Goal: Information Seeking & Learning: Learn about a topic

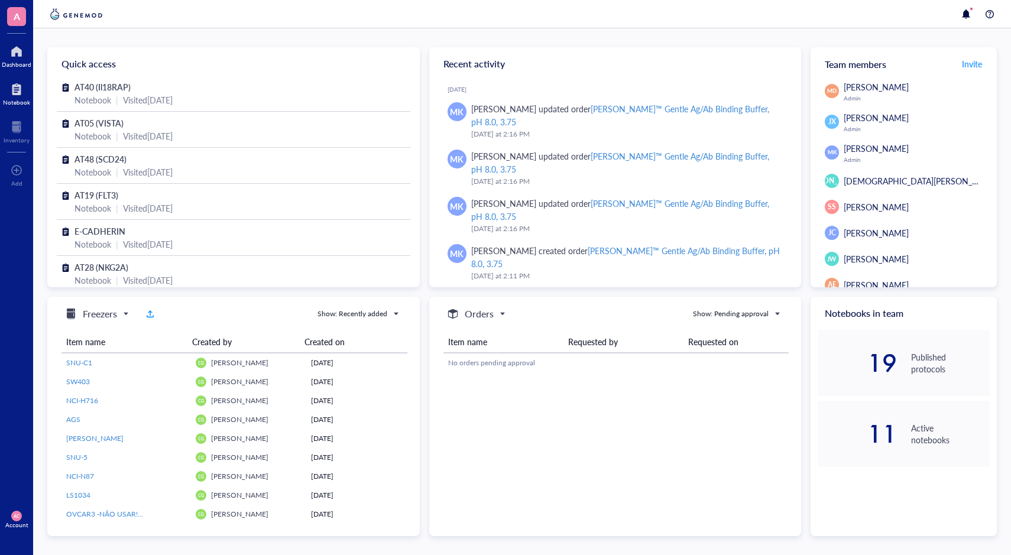
click at [25, 92] on div at bounding box center [16, 89] width 27 height 19
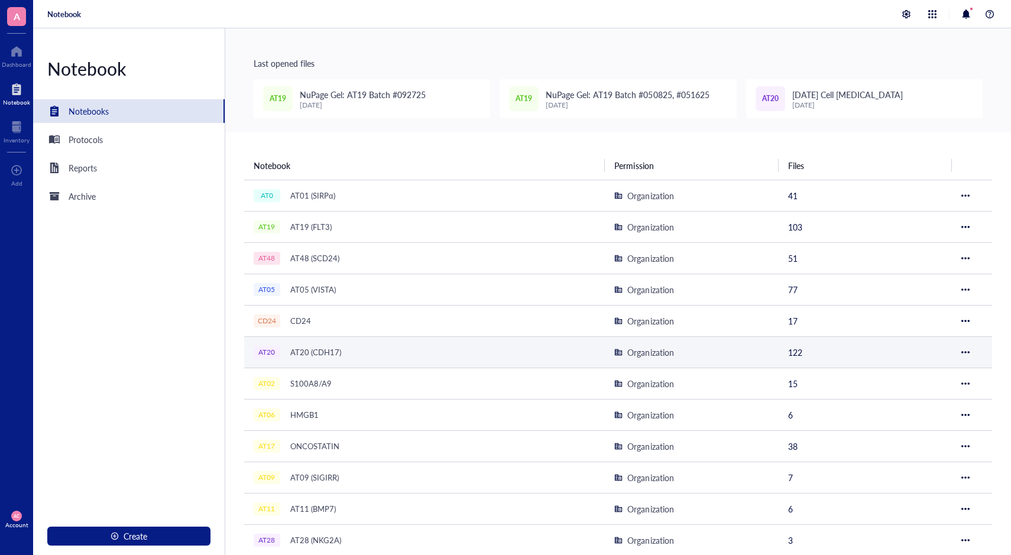
click at [304, 348] on div "AT20 (CDH17)" at bounding box center [315, 352] width 61 height 17
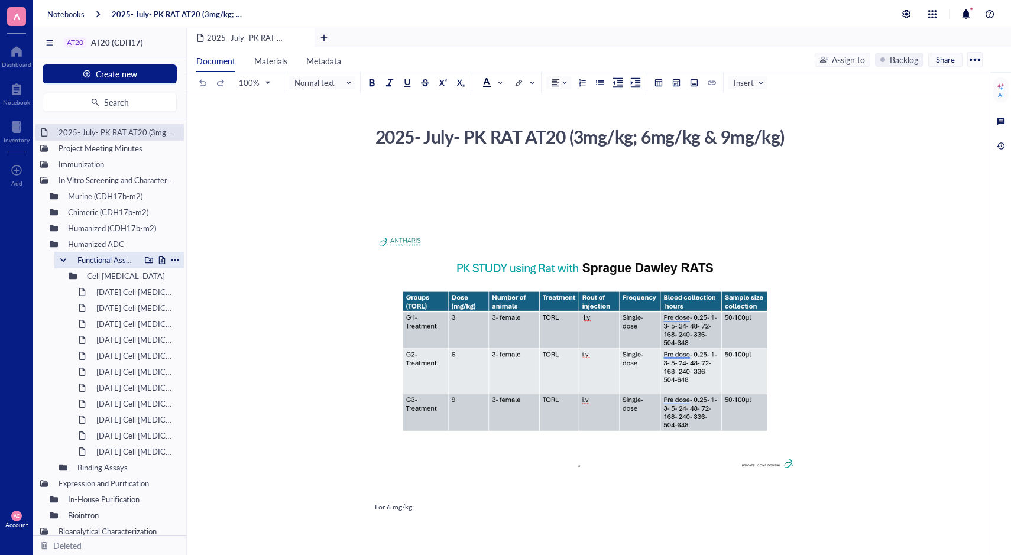
scroll to position [38, 0]
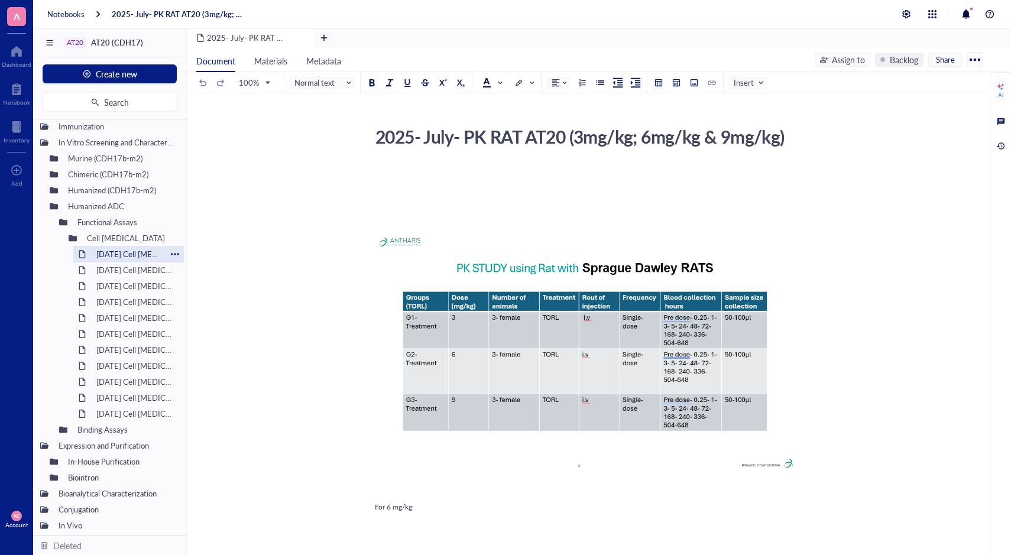
click at [101, 249] on div "[DATE] Cell [MEDICAL_DATA]" at bounding box center [128, 254] width 75 height 17
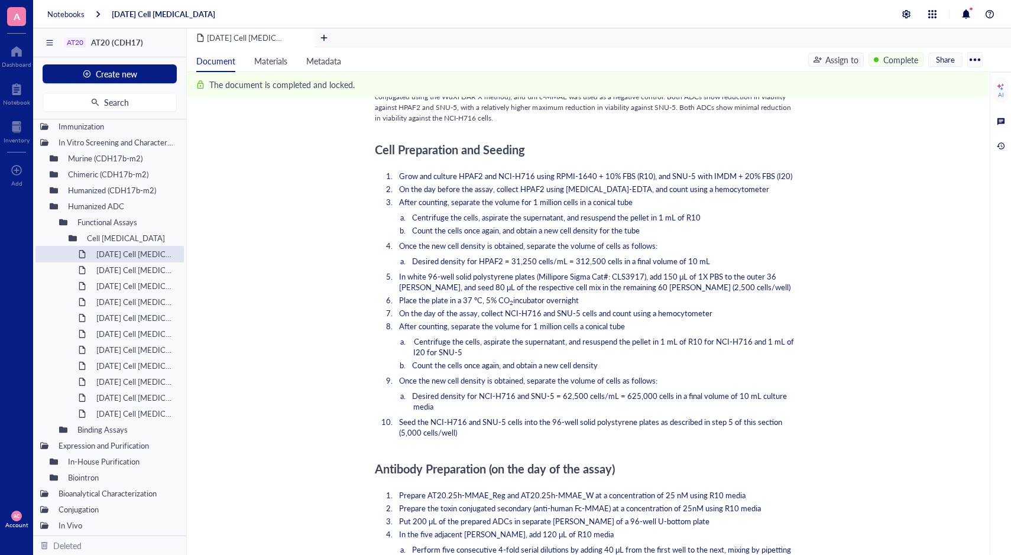
scroll to position [887, 0]
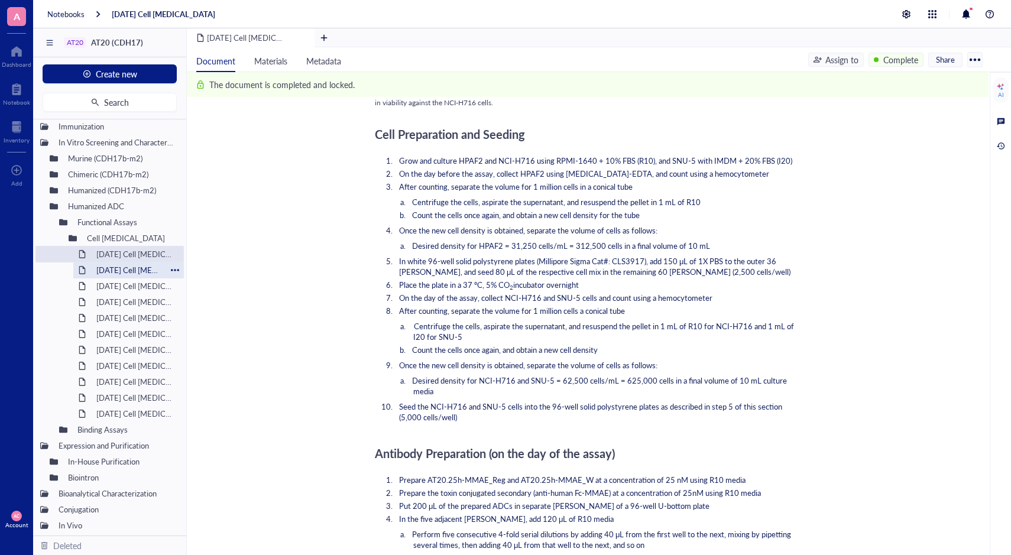
click at [135, 273] on div "[DATE] Cell [MEDICAL_DATA]" at bounding box center [128, 270] width 75 height 17
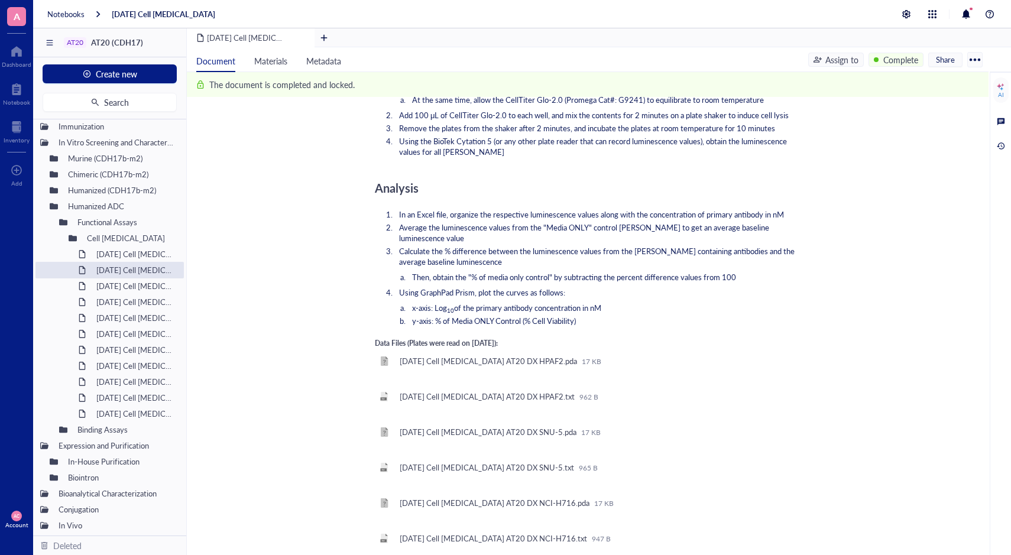
scroll to position [1478, 0]
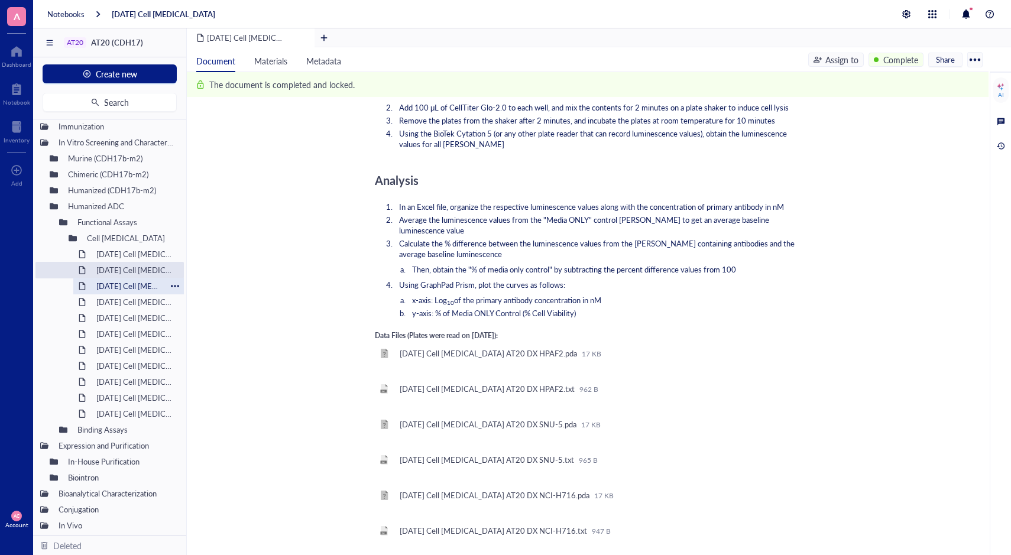
click at [137, 289] on div "[DATE] Cell [MEDICAL_DATA]" at bounding box center [128, 286] width 75 height 17
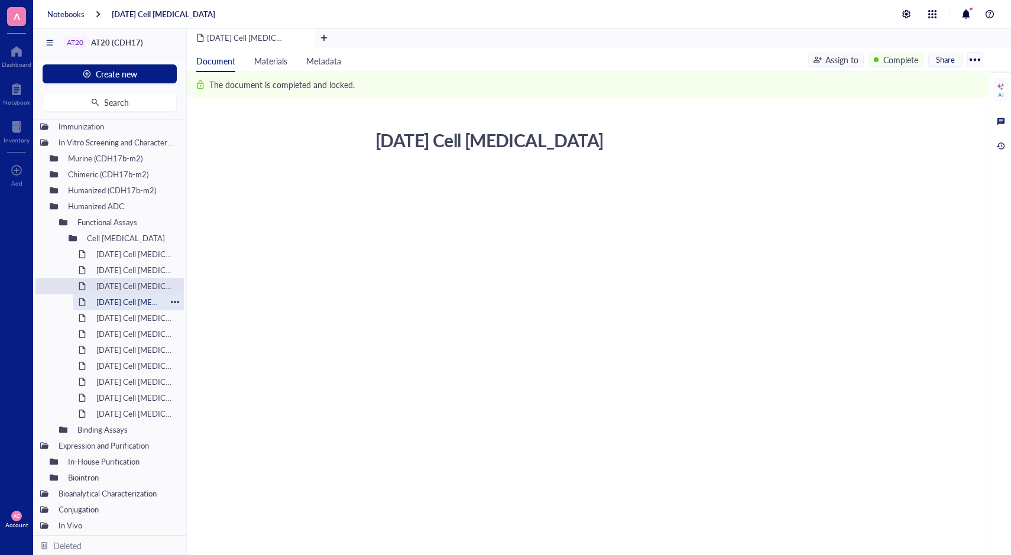
click at [351, 329] on div "2025-MAR-14 Cell Viability Assay 2025-MAR-14 Cell Viability Assay" at bounding box center [585, 253] width 797 height 257
click at [138, 303] on div "[DATE] Cell [MEDICAL_DATA]" at bounding box center [135, 302] width 88 height 17
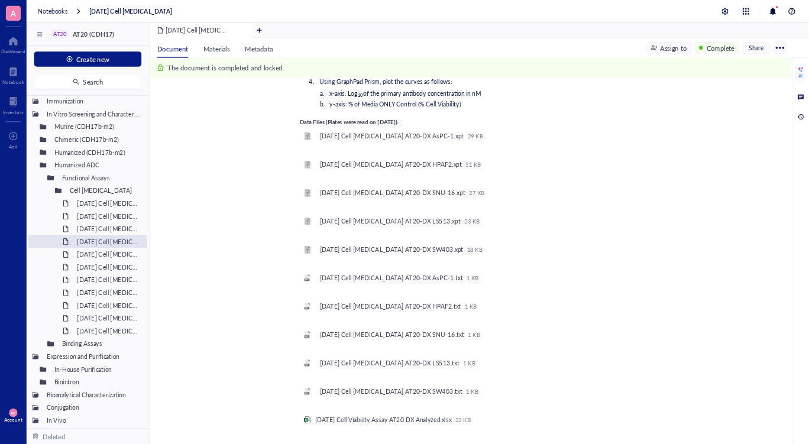
scroll to position [2188, 0]
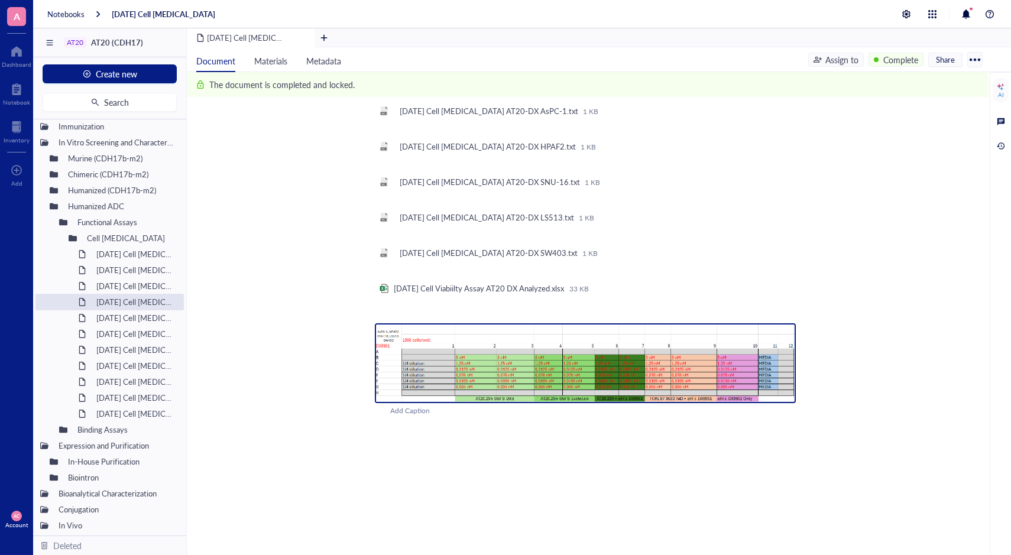
click at [686, 357] on img at bounding box center [585, 363] width 421 height 80
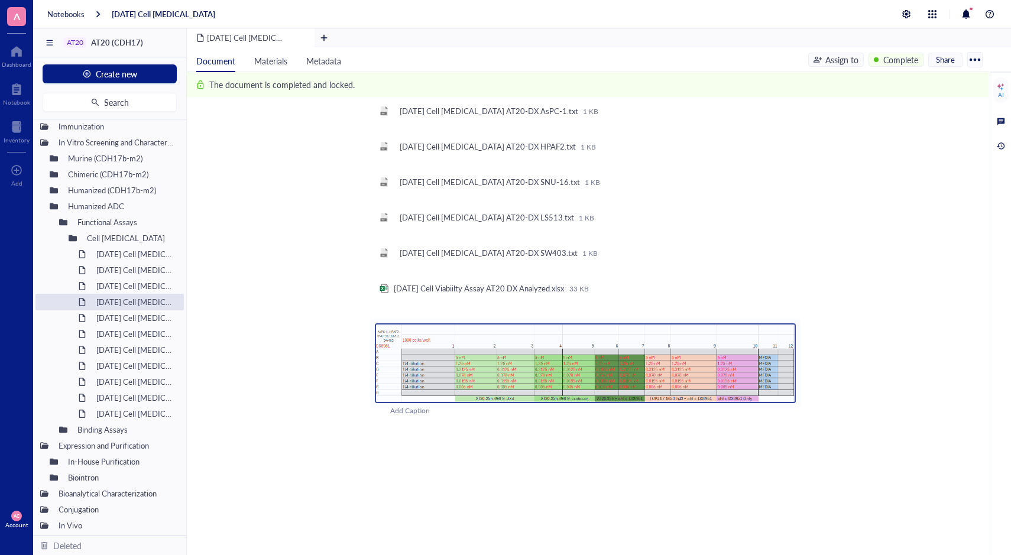
click at [686, 357] on img at bounding box center [585, 363] width 421 height 80
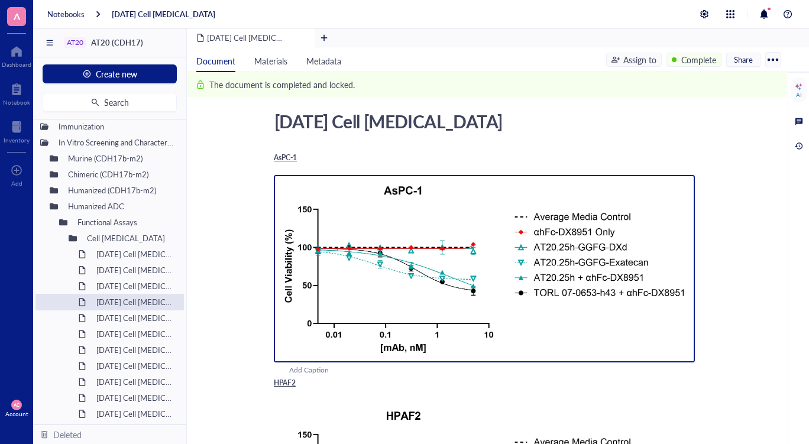
scroll to position [0, 0]
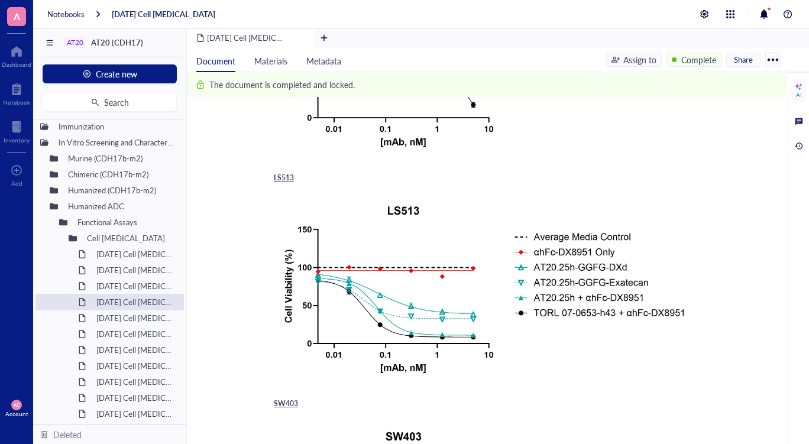
scroll to position [709, 0]
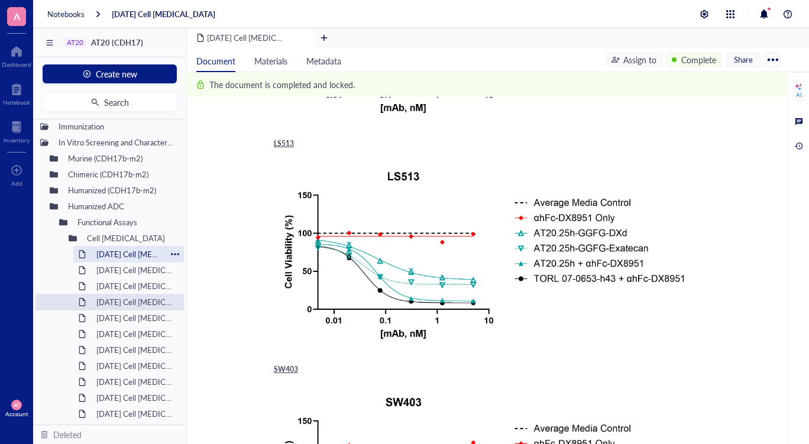
click at [121, 258] on div "[DATE] Cell [MEDICAL_DATA]" at bounding box center [128, 254] width 75 height 17
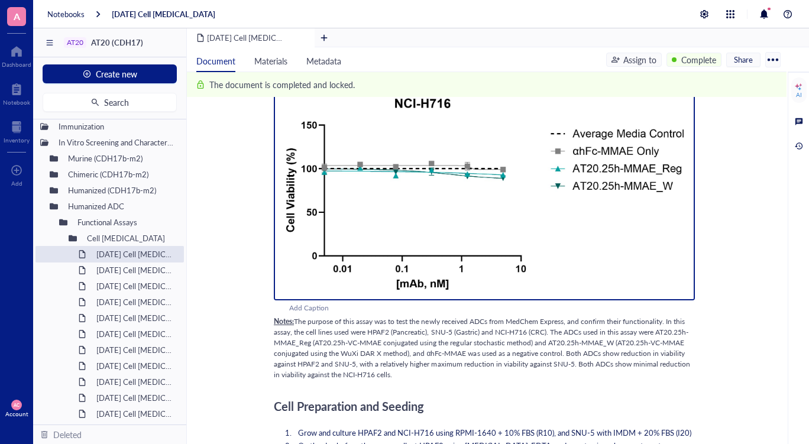
scroll to position [851, 0]
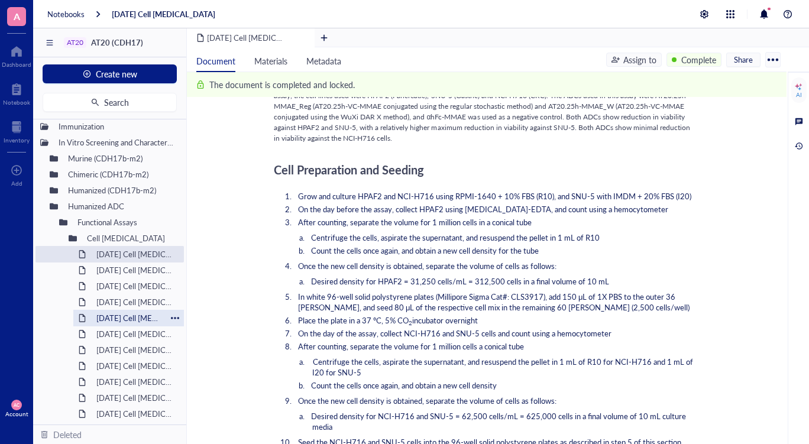
click at [134, 319] on div "[DATE] Cell [MEDICAL_DATA]" at bounding box center [128, 318] width 75 height 17
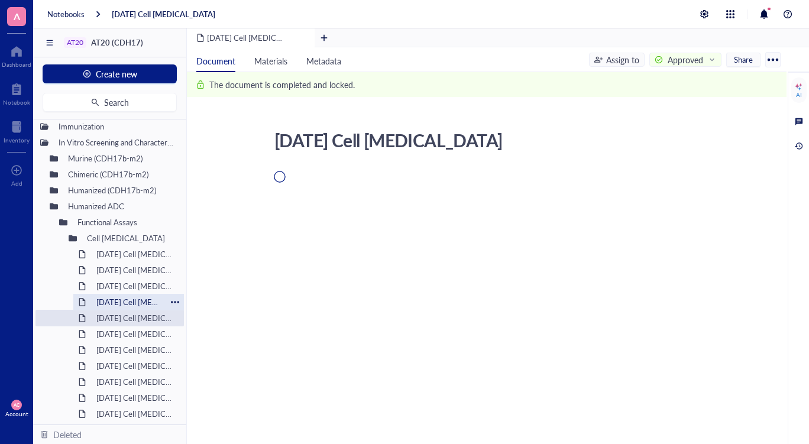
click at [118, 302] on div "[DATE] Cell [MEDICAL_DATA]" at bounding box center [128, 302] width 75 height 17
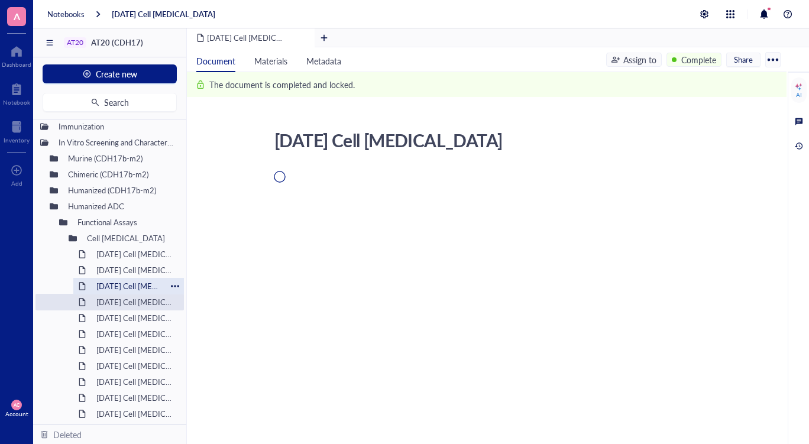
click at [93, 289] on div "[DATE] Cell [MEDICAL_DATA]" at bounding box center [128, 286] width 75 height 17
click at [456, 201] on div at bounding box center [484, 275] width 421 height 213
click at [365, 133] on div "[DATE] Cell [MEDICAL_DATA]" at bounding box center [479, 140] width 421 height 30
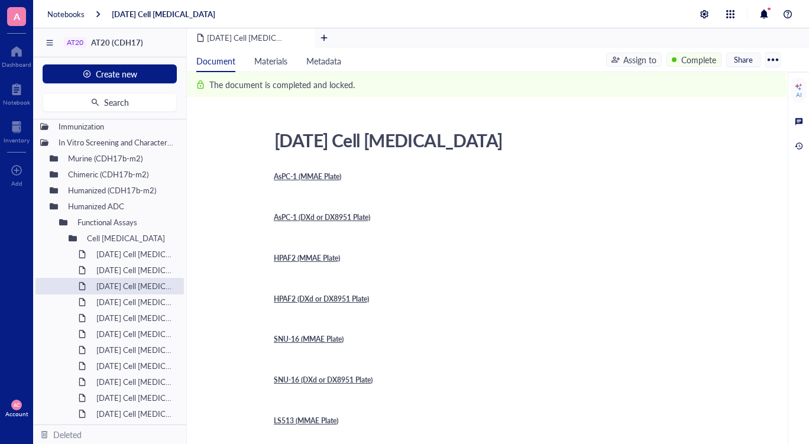
click at [563, 251] on div "Add Caption" at bounding box center [499, 244] width 421 height 11
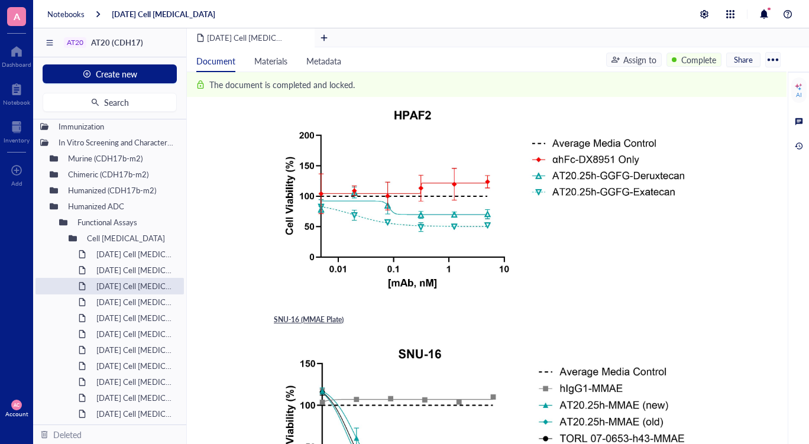
scroll to position [946, 0]
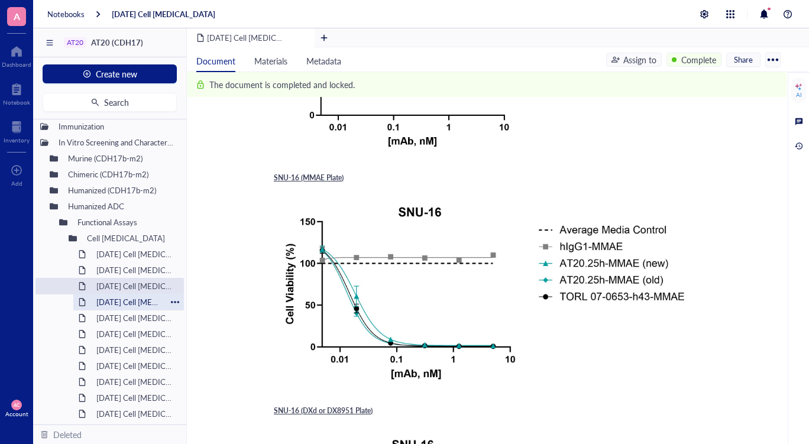
click at [103, 300] on div "[DATE] Cell [MEDICAL_DATA]" at bounding box center [128, 302] width 75 height 17
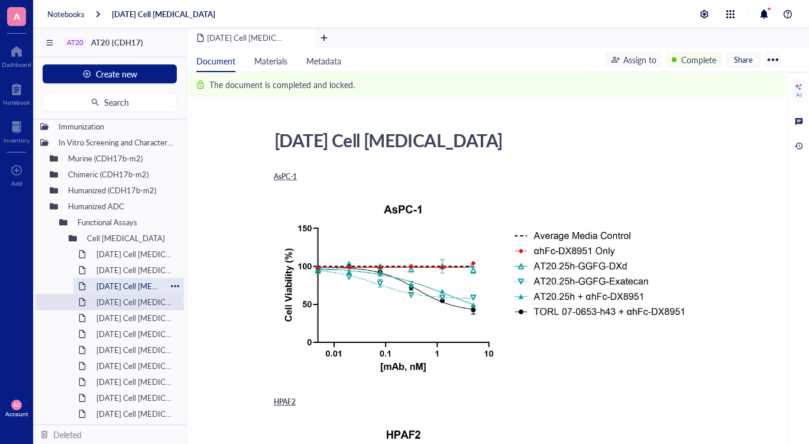
click at [92, 289] on div "[DATE] Cell [MEDICAL_DATA]" at bounding box center [128, 286] width 75 height 17
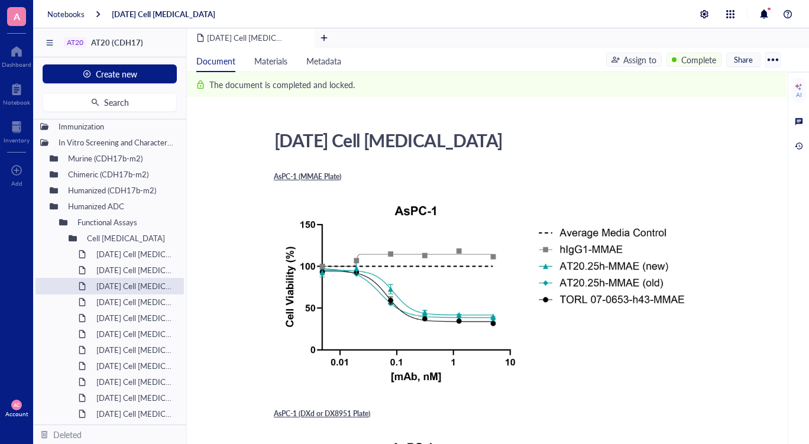
scroll to position [142, 0]
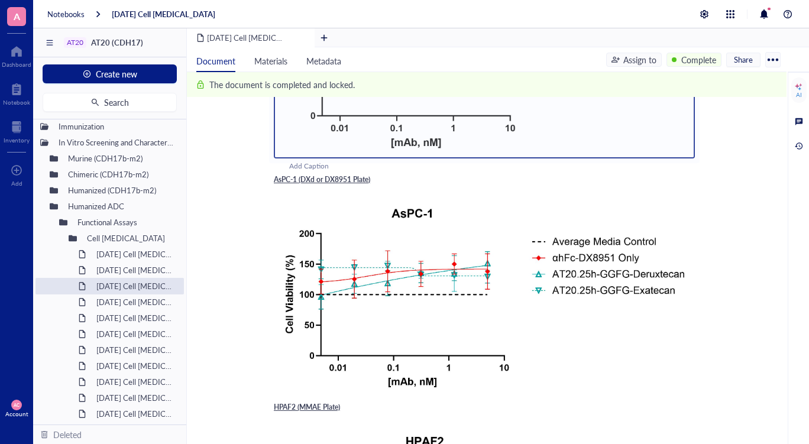
scroll to position [236, 0]
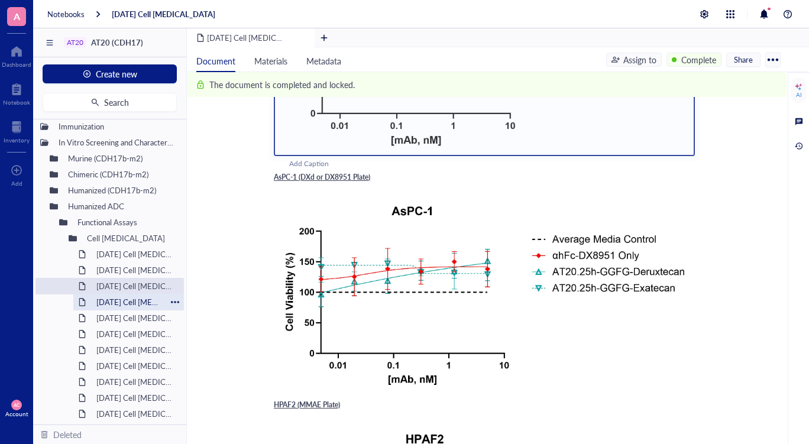
click at [127, 303] on div "[DATE] Cell [MEDICAL_DATA]" at bounding box center [128, 302] width 75 height 17
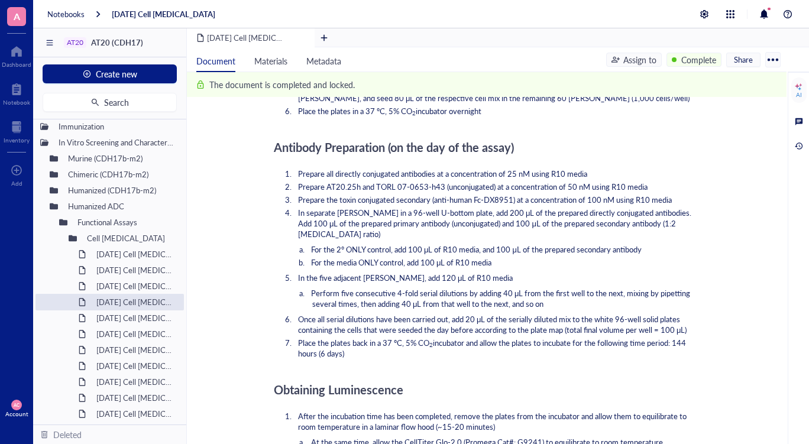
scroll to position [1419, 0]
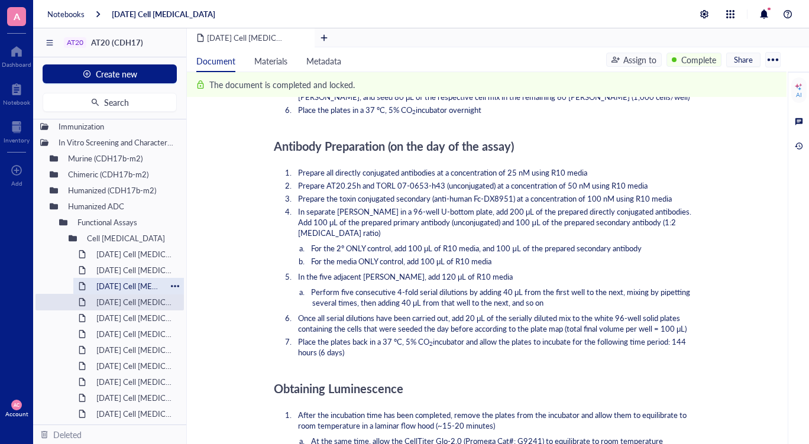
click at [116, 288] on div "[DATE] Cell [MEDICAL_DATA]" at bounding box center [128, 286] width 75 height 17
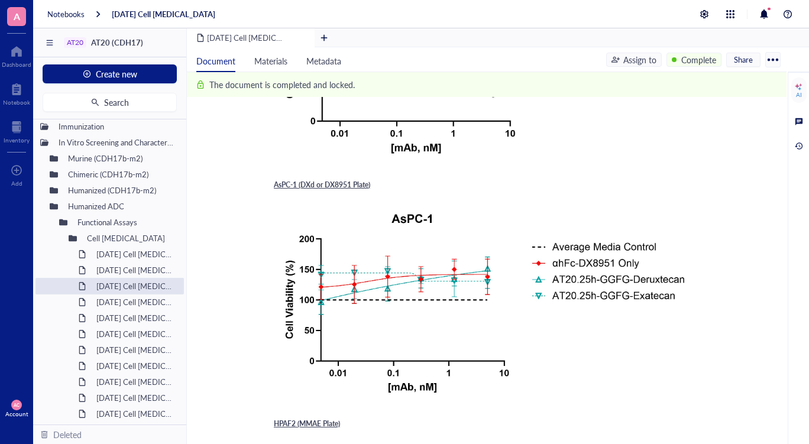
scroll to position [236, 0]
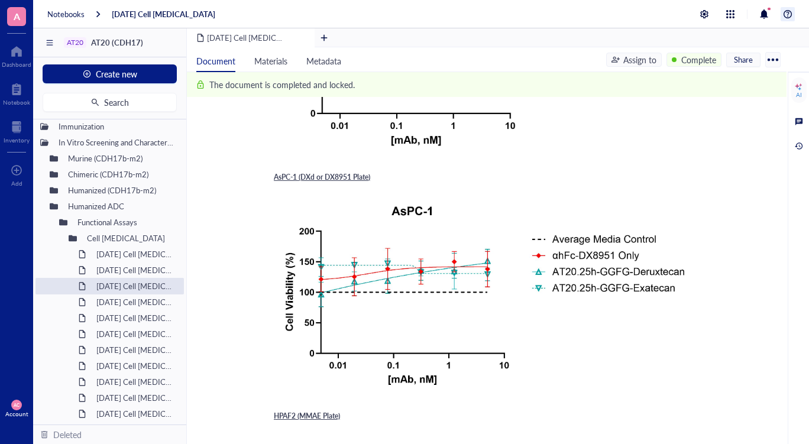
drag, startPoint x: 234, startPoint y: 286, endPoint x: 787, endPoint y: 13, distance: 616.6
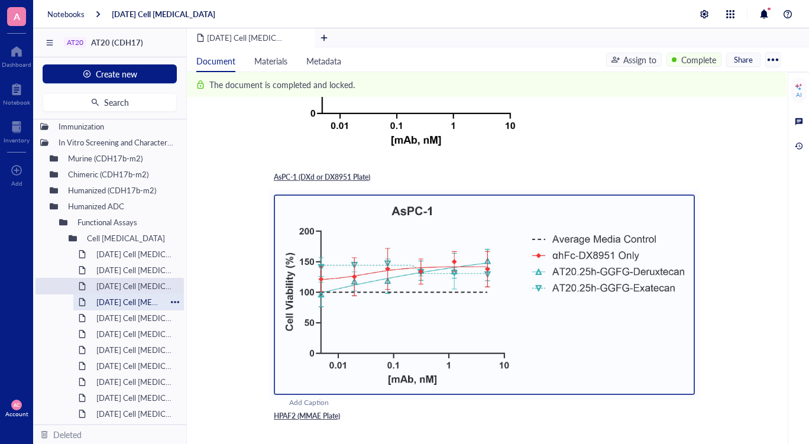
click at [136, 300] on div "[DATE] Cell [MEDICAL_DATA]" at bounding box center [128, 302] width 75 height 17
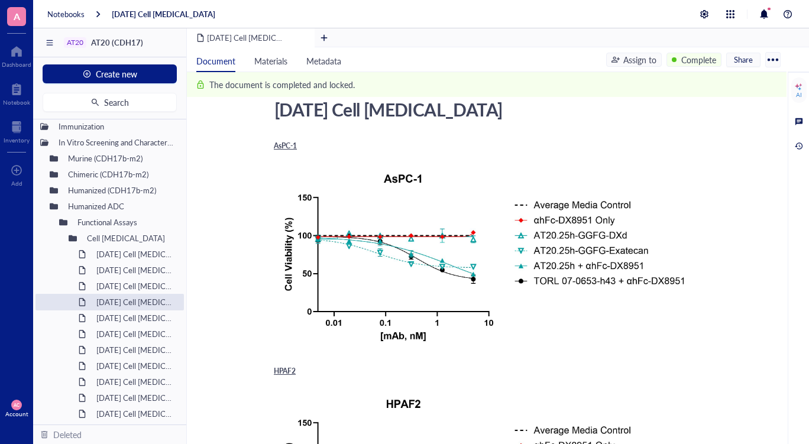
scroll to position [47, 0]
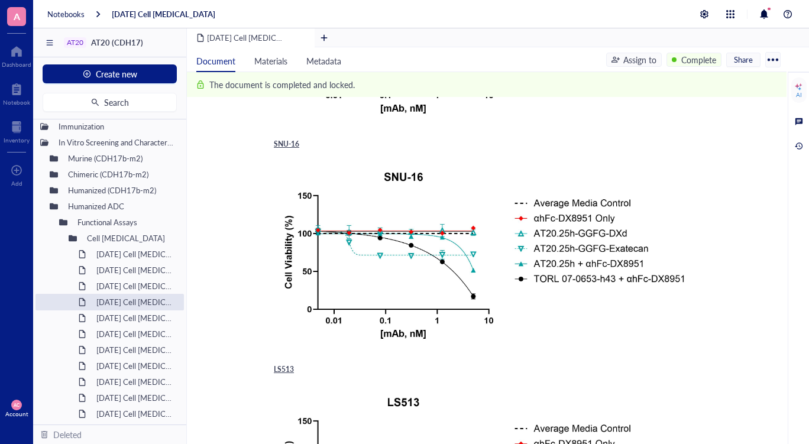
scroll to position [520, 0]
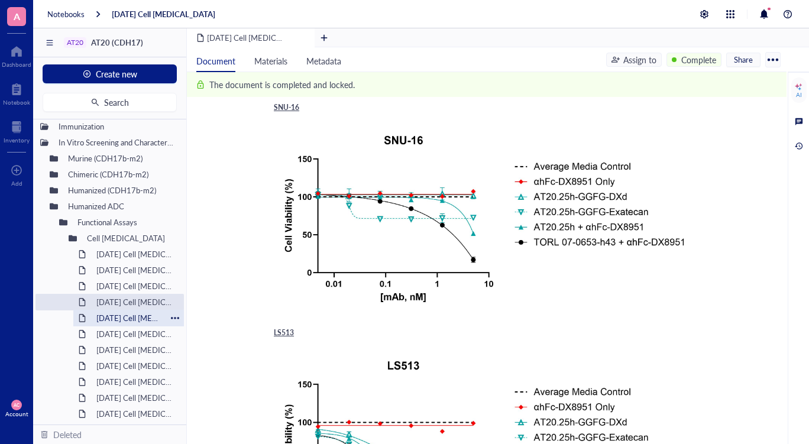
click at [134, 317] on div "[DATE] Cell [MEDICAL_DATA]" at bounding box center [128, 318] width 75 height 17
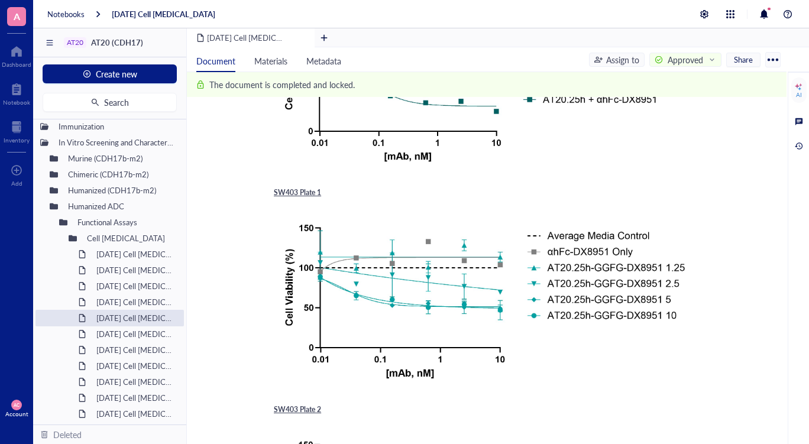
scroll to position [851, 0]
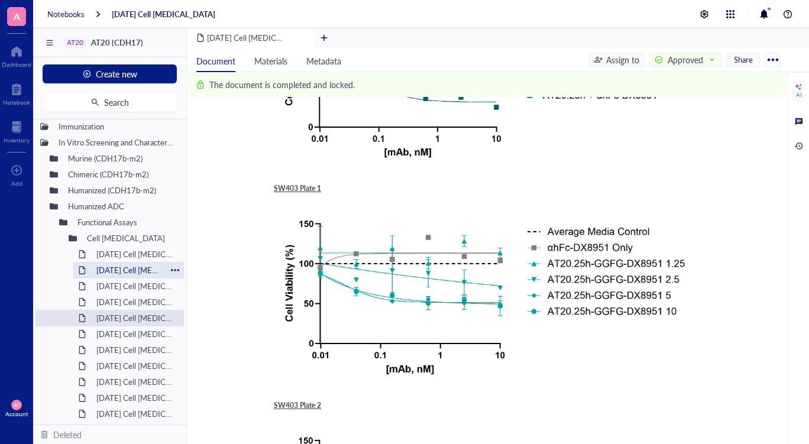
click at [119, 273] on div "[DATE] Cell [MEDICAL_DATA]" at bounding box center [128, 270] width 75 height 17
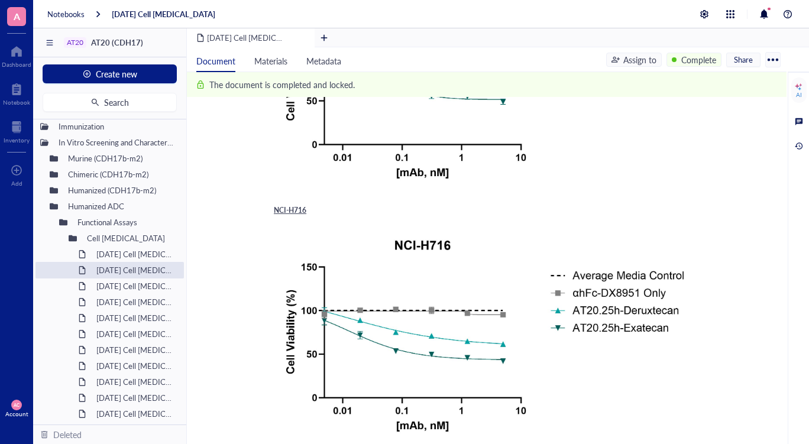
scroll to position [709, 0]
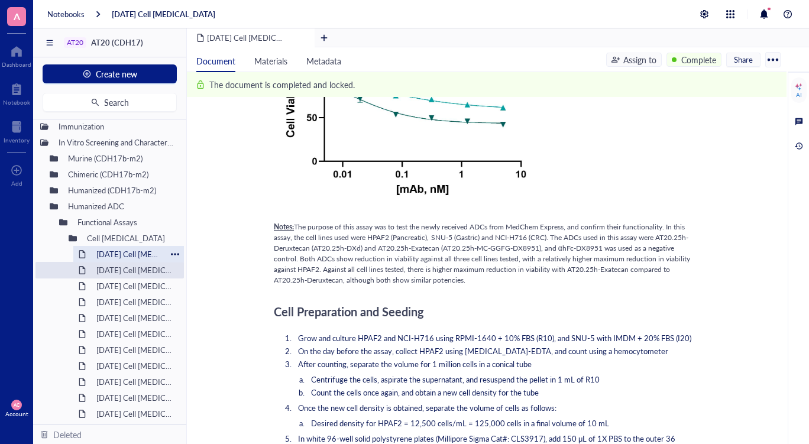
click at [129, 257] on div "[DATE] Cell [MEDICAL_DATA]" at bounding box center [128, 254] width 75 height 17
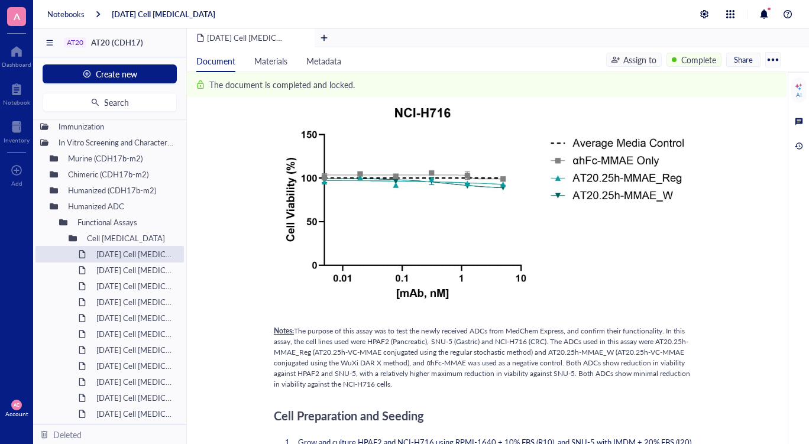
scroll to position [615, 0]
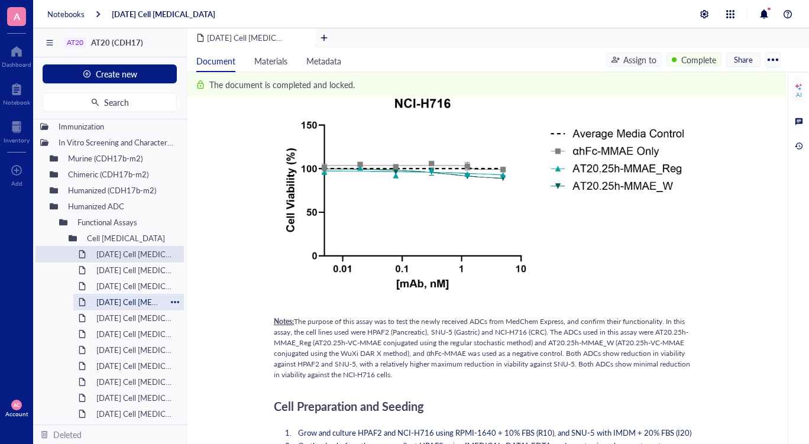
click at [124, 300] on div "[DATE] Cell [MEDICAL_DATA]" at bounding box center [128, 302] width 75 height 17
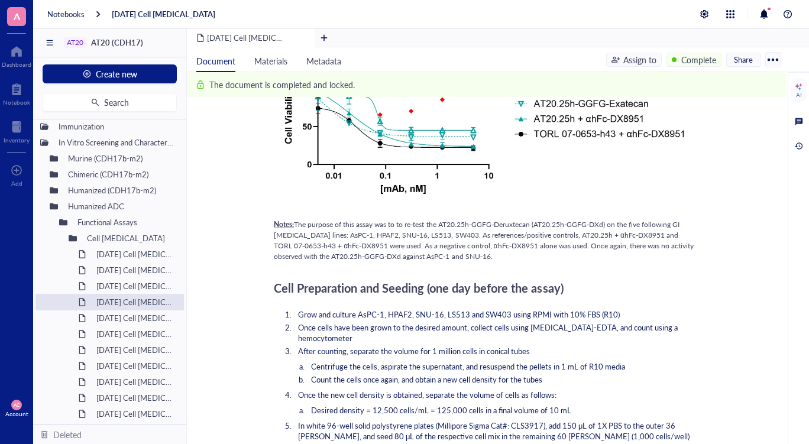
scroll to position [1088, 0]
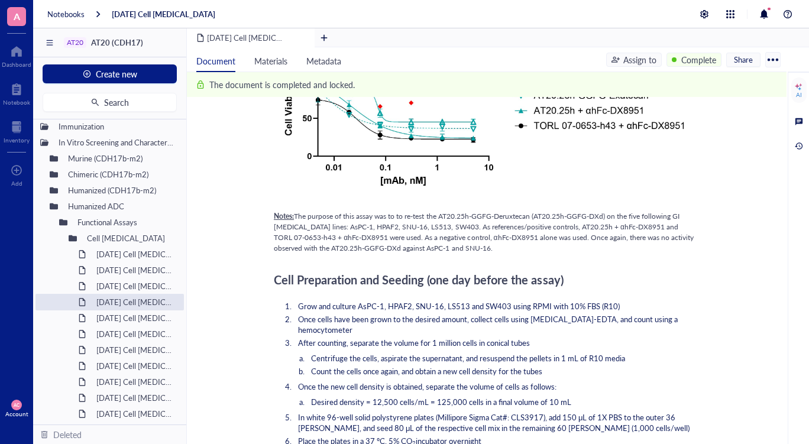
click at [637, 236] on span "The purpose of this assay was to to re-test the AT20.25h-GGFG-Deruxtecan (AT20.…" at bounding box center [485, 232] width 422 height 42
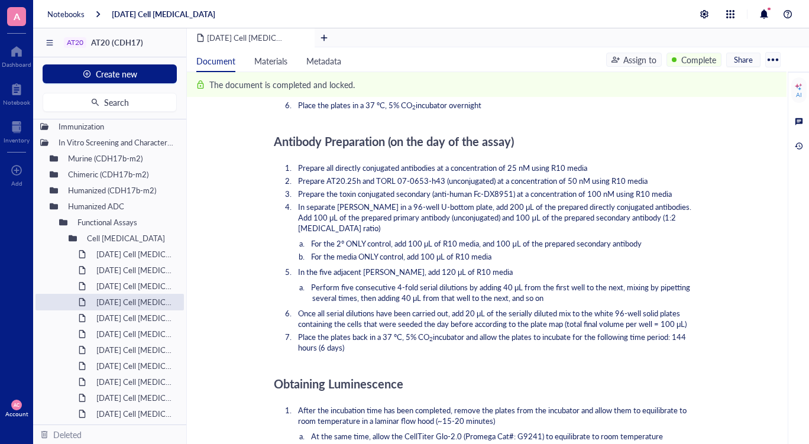
scroll to position [1419, 0]
